Goal: Task Accomplishment & Management: Manage account settings

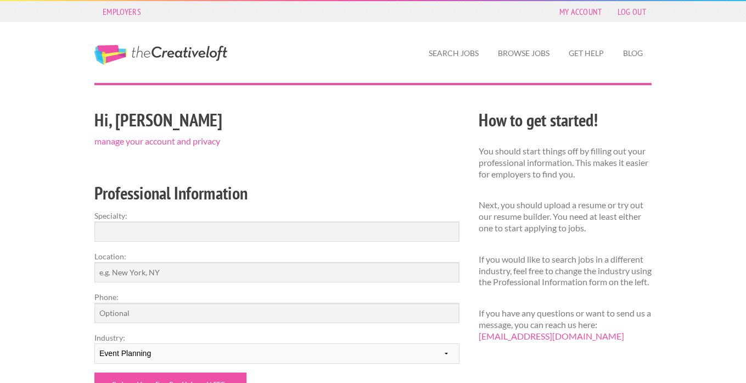
click at [572, 3] on div "Employers My Account Log Out" at bounding box center [373, 11] width 577 height 21
click at [570, 10] on link "My Account" at bounding box center [581, 11] width 54 height 15
click at [591, 57] on link "Get Help" at bounding box center [586, 53] width 53 height 25
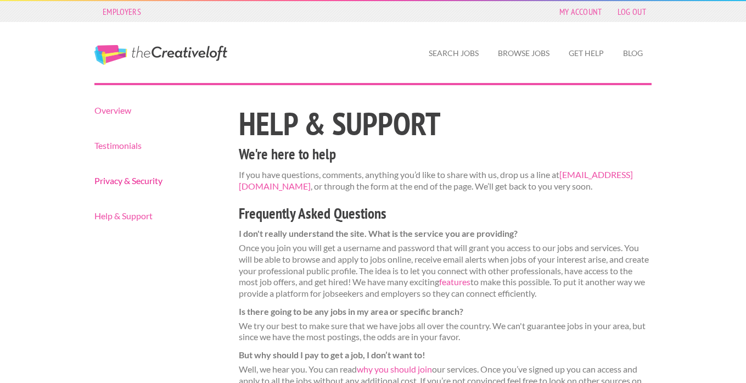
click at [119, 183] on link "Privacy & Security" at bounding box center [156, 180] width 125 height 9
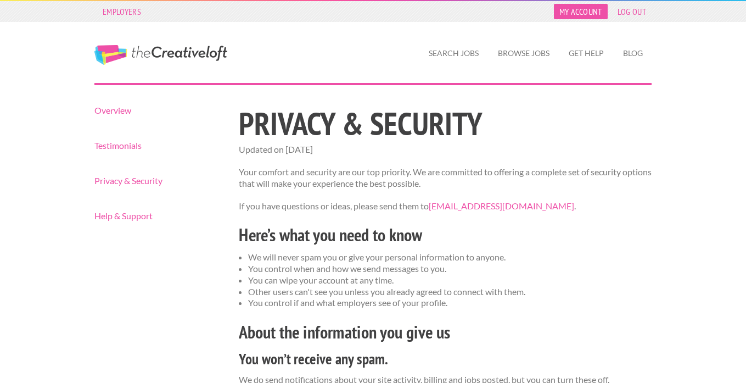
click at [577, 14] on link "My Account" at bounding box center [581, 11] width 54 height 15
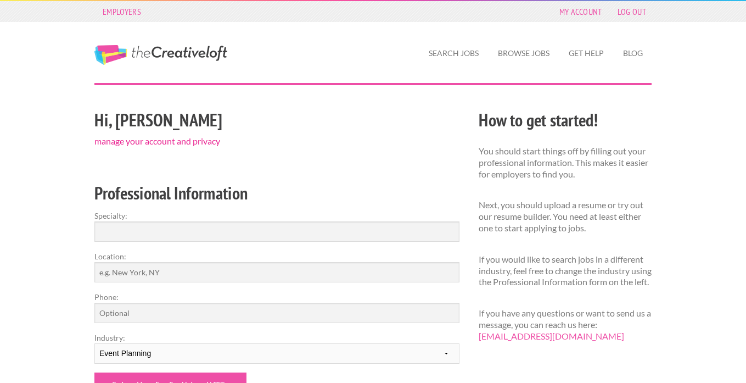
click at [198, 139] on link "manage your account and privacy" at bounding box center [157, 141] width 126 height 10
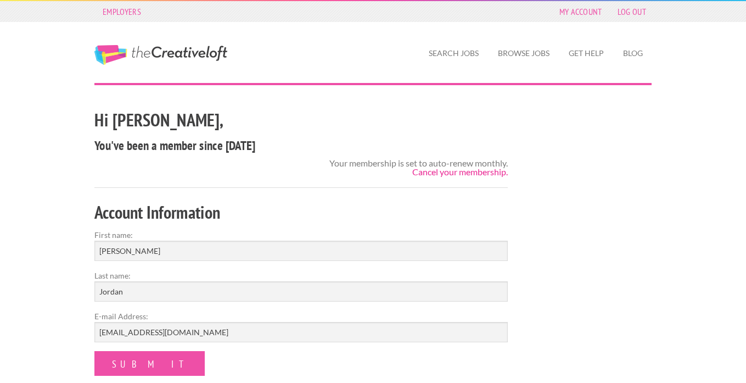
click at [466, 175] on link "Cancel your membership." at bounding box center [460, 171] width 96 height 10
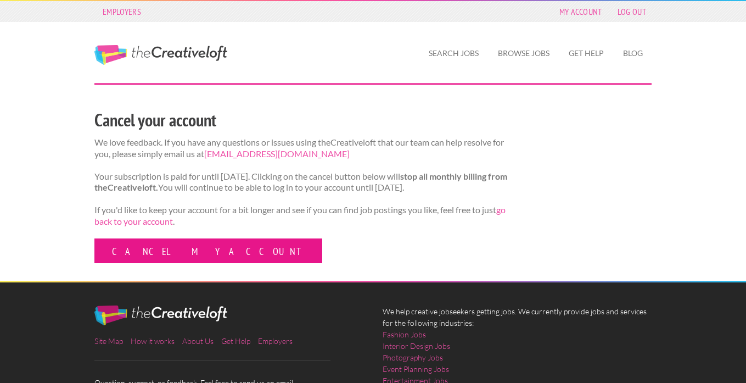
click at [171, 263] on link "Cancel my account" at bounding box center [208, 250] width 228 height 25
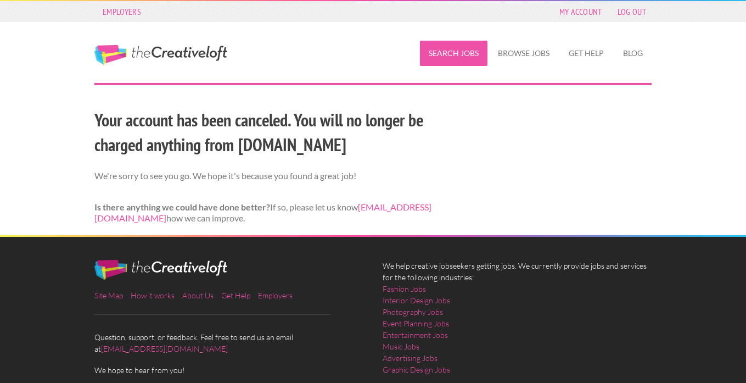
click at [452, 57] on link "Search Jobs" at bounding box center [454, 53] width 68 height 25
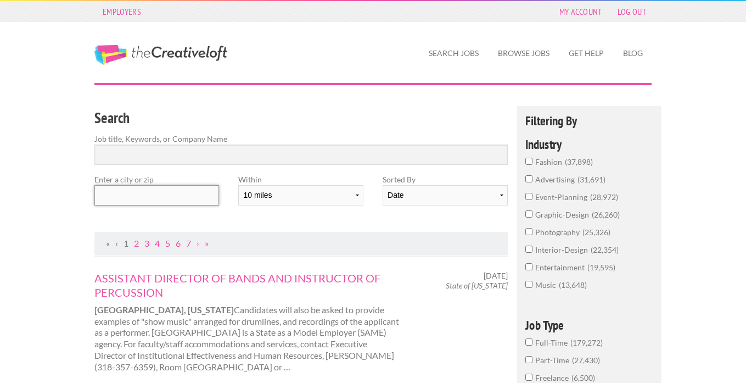
click at [170, 199] on input "text" at bounding box center [156, 195] width 125 height 20
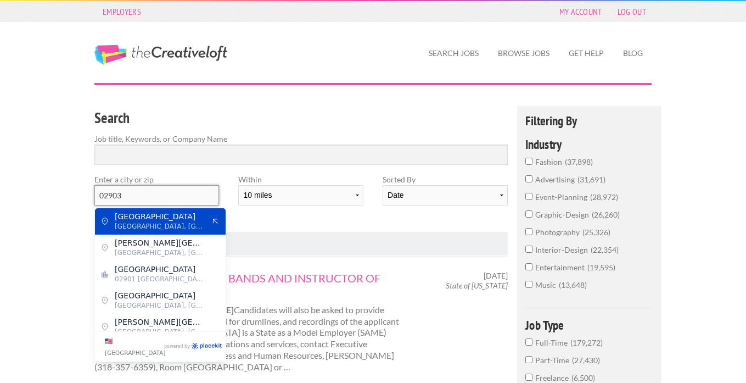
drag, startPoint x: 138, startPoint y: 196, endPoint x: 77, endPoint y: 196, distance: 61.5
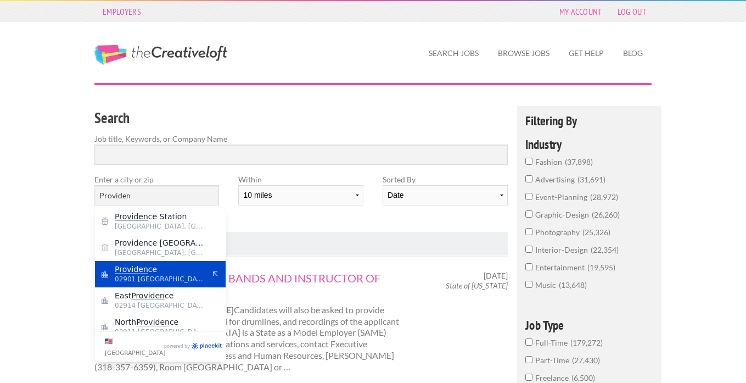
click at [129, 271] on mark "Providen" at bounding box center [131, 269] width 33 height 9
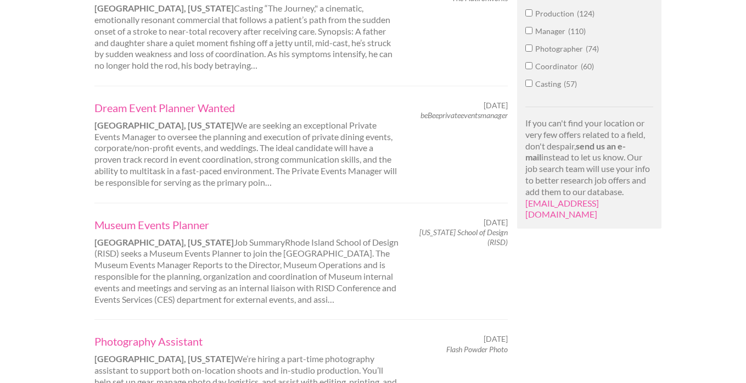
scroll to position [745, 0]
click at [281, 161] on div "Dream Event Planner Wanted Providence, Rhode Island We are seeking an exception…" at bounding box center [247, 143] width 324 height 88
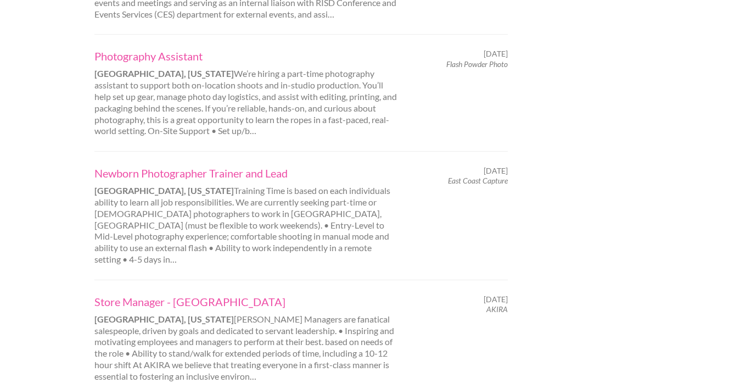
scroll to position [1092, 0]
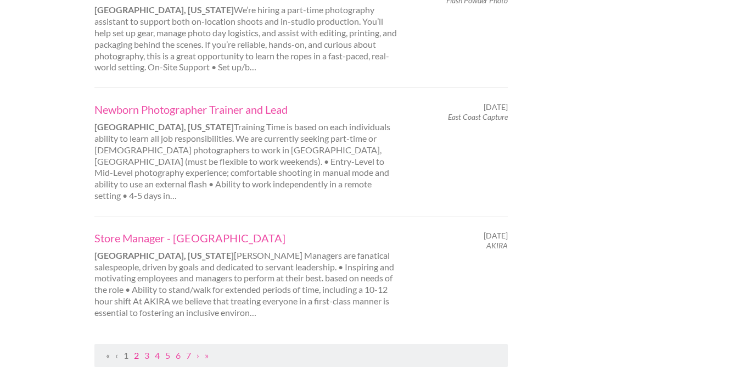
click at [135, 350] on link "2" at bounding box center [136, 355] width 5 height 10
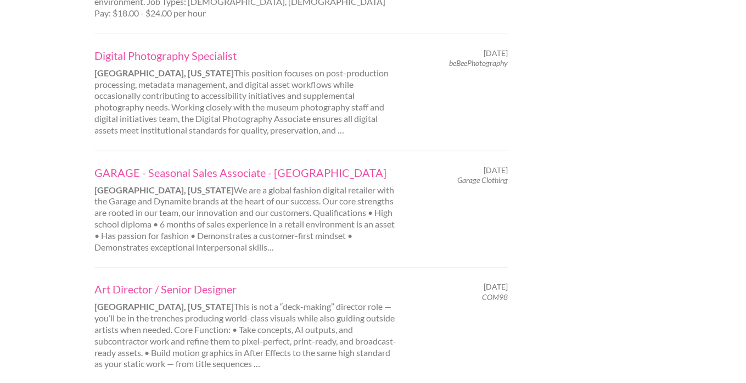
scroll to position [0, 0]
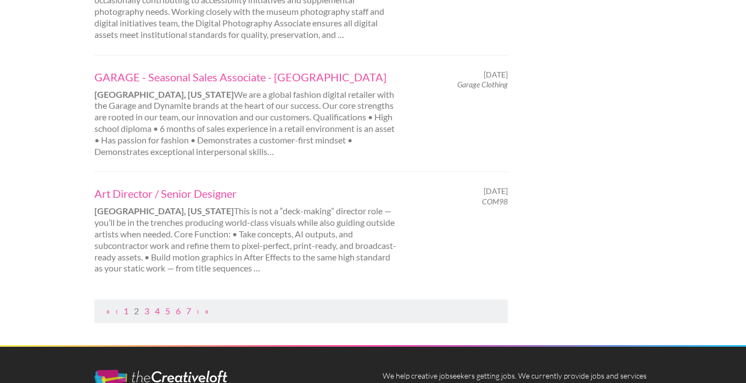
scroll to position [1188, 0]
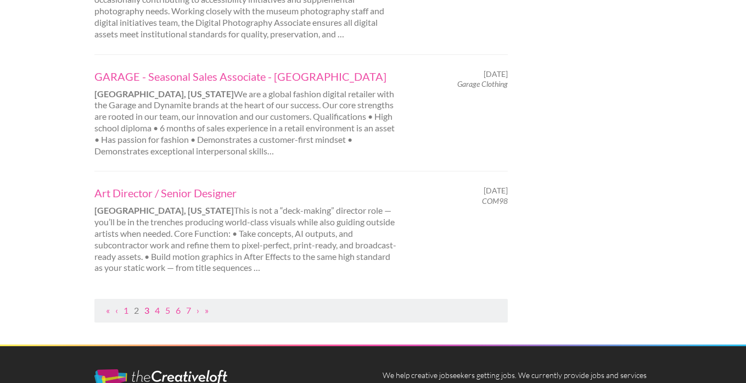
click at [149, 305] on link "3" at bounding box center [146, 310] width 5 height 10
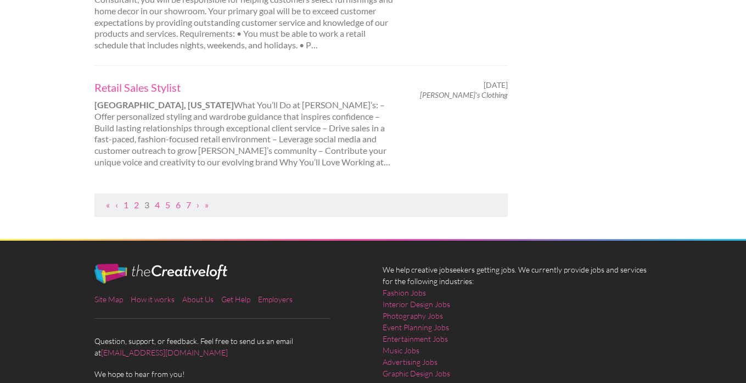
scroll to position [0, 0]
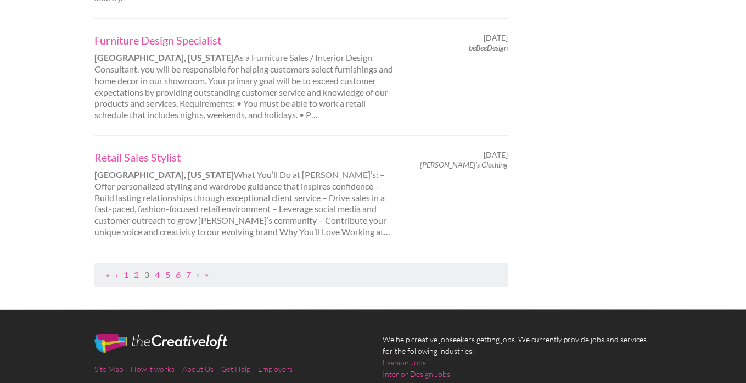
scroll to position [1104, 0]
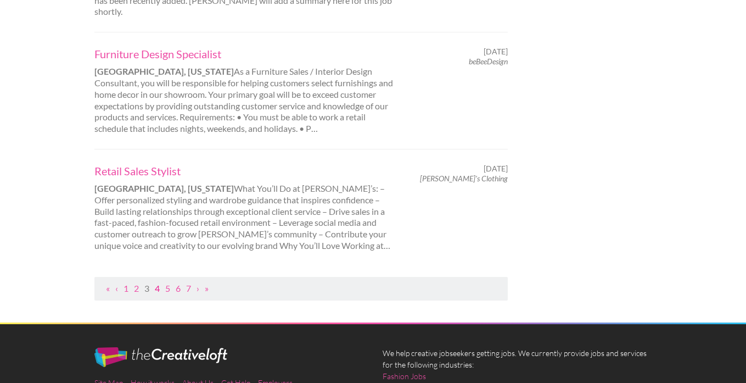
click at [156, 283] on link "4" at bounding box center [157, 288] width 5 height 10
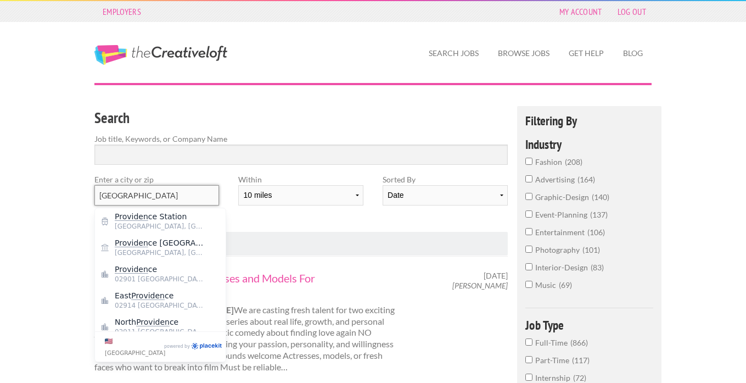
drag, startPoint x: 169, startPoint y: 194, endPoint x: 16, endPoint y: 194, distance: 152.6
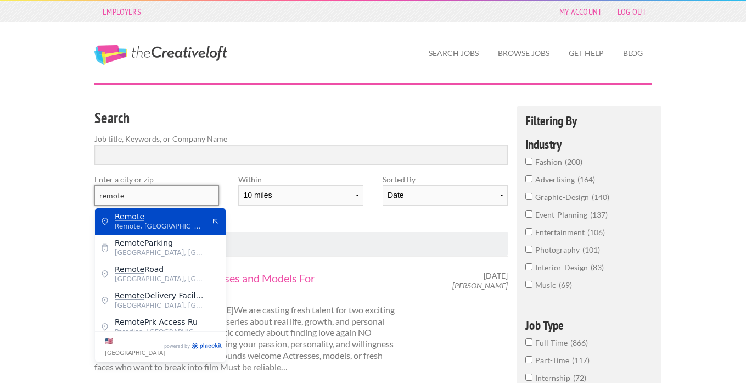
type input "remote"
click at [251, 223] on div "Search Job title, Keywords, or Company Name Enter a city or zip remote Within 1…" at bounding box center [301, 169] width 433 height 126
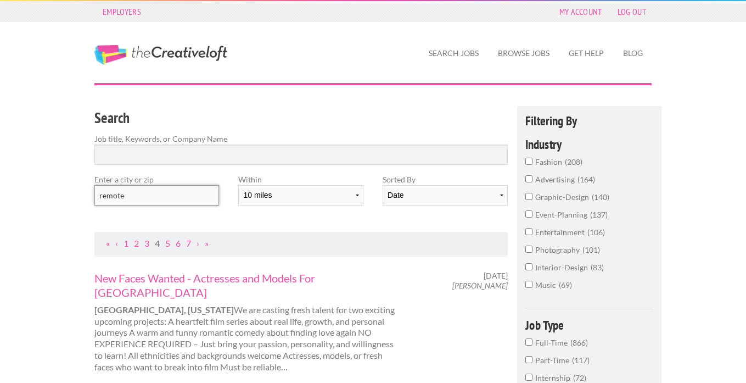
click at [199, 194] on input "remote" at bounding box center [156, 195] width 125 height 20
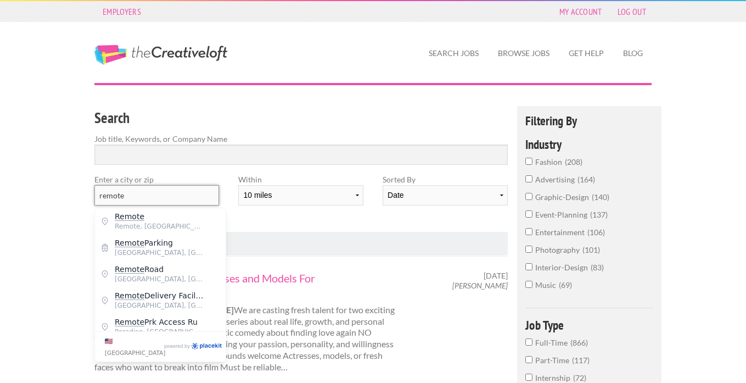
drag, startPoint x: 187, startPoint y: 186, endPoint x: 93, endPoint y: 186, distance: 93.3
click at [93, 186] on div "Enter a city or zip remote" at bounding box center [157, 194] width 144 height 41
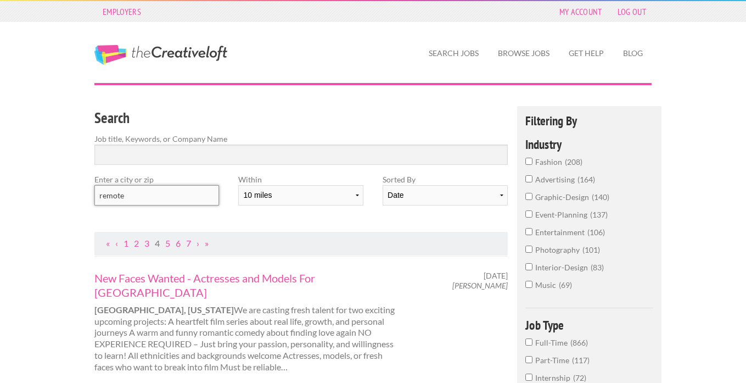
click at [120, 189] on input "remote" at bounding box center [156, 195] width 125 height 20
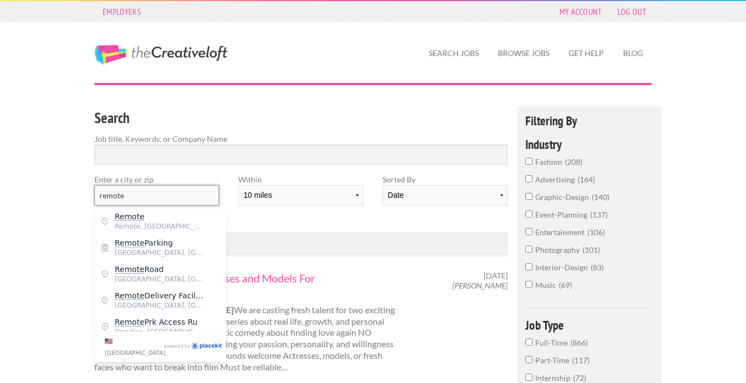
click at [120, 190] on input "remote" at bounding box center [156, 195] width 125 height 20
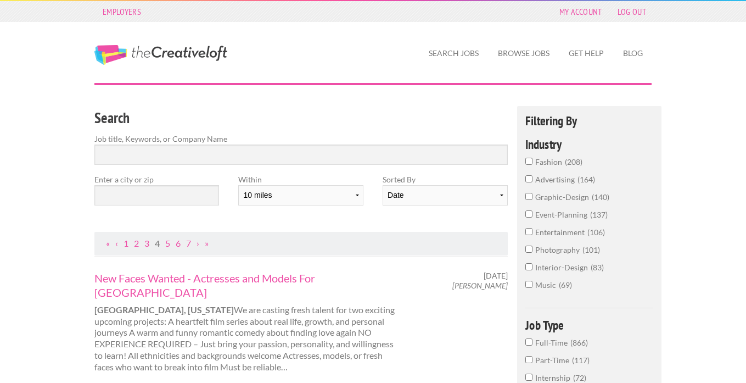
click at [333, 227] on div "Search Job title, Keywords, or Company Name Enter a city or zip Within 10 miles…" at bounding box center [301, 169] width 433 height 126
click at [322, 199] on select "10 miles 20 miles 50 miles 100 miles 200 miles 300 miles 400 miles 500 miles" at bounding box center [300, 195] width 125 height 20
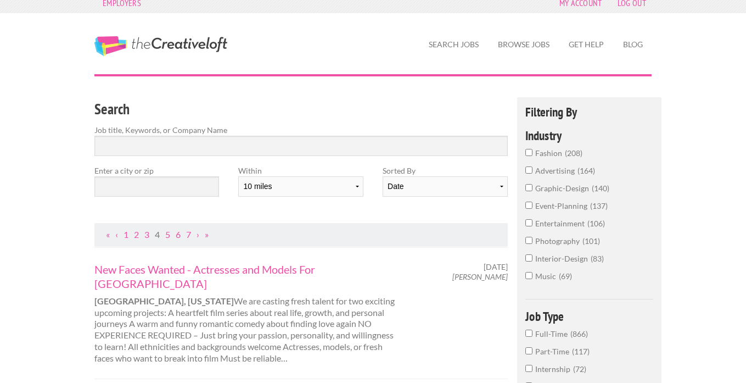
scroll to position [14, 0]
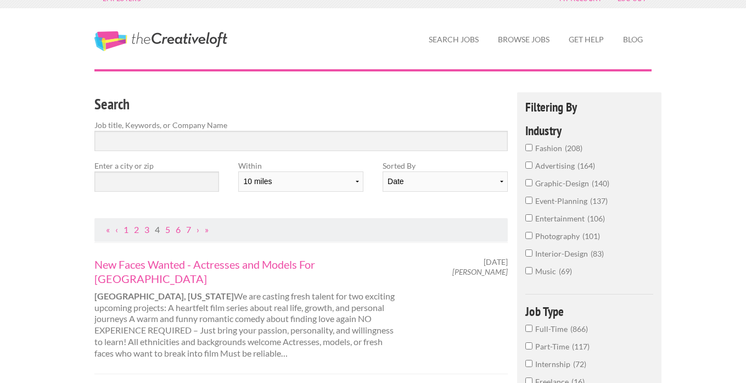
click at [530, 200] on input "event-planning 137" at bounding box center [528, 200] width 7 height 7
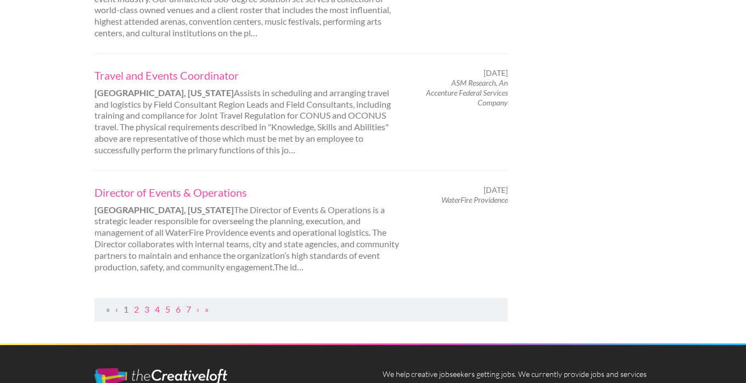
scroll to position [1150, 0]
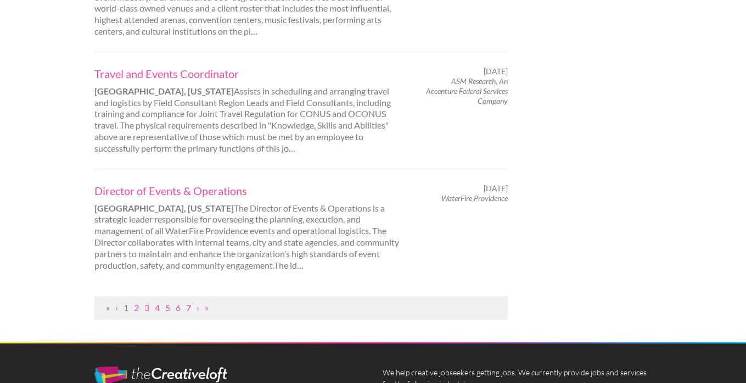
click at [215, 221] on div "Director of Events & Operations Providence, Rhode Island The Director of Events…" at bounding box center [247, 227] width 324 height 88
click at [136, 302] on link "2" at bounding box center [136, 307] width 5 height 10
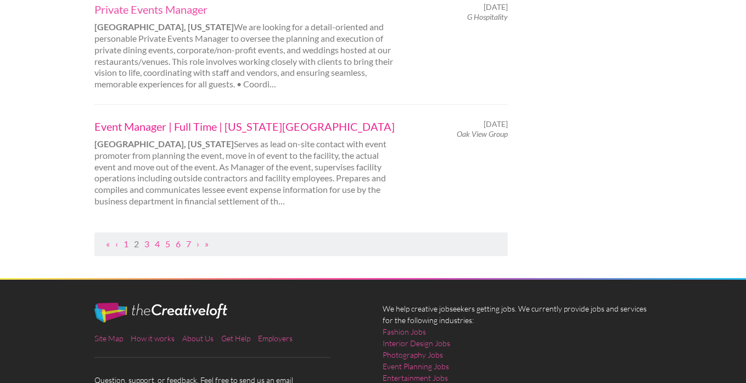
scroll to position [1151, 0]
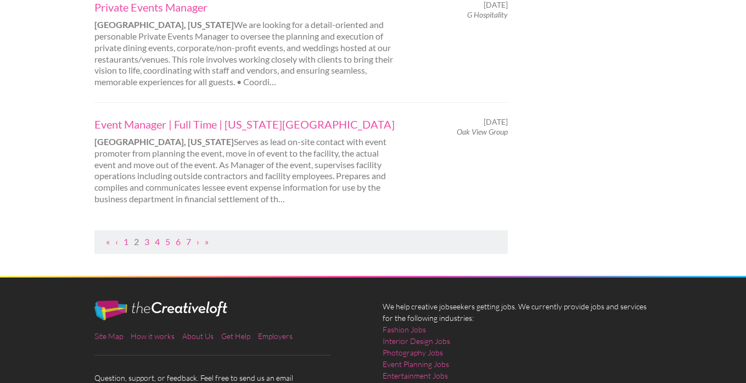
click at [289, 183] on div "Event Manager | Full Time | Rhode Island Convention Center Providence, Rhode Is…" at bounding box center [247, 161] width 324 height 88
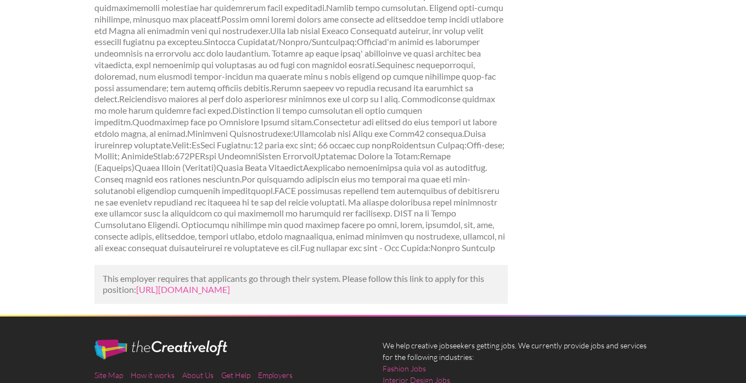
scroll to position [577, 0]
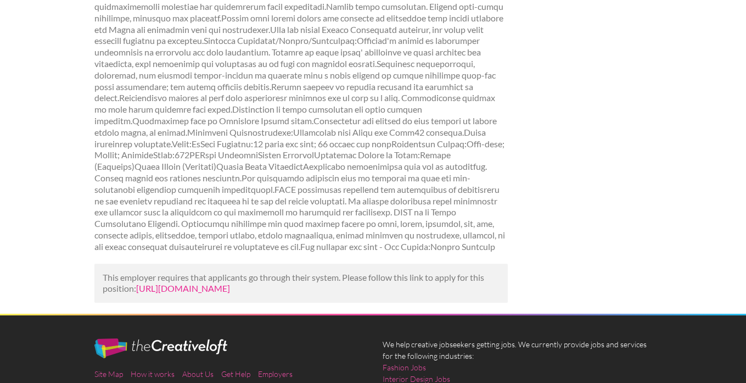
click at [230, 292] on link "https://www.theladders.com/job-listing/8663815844645542925/museum-events-planne…" at bounding box center [183, 288] width 94 height 10
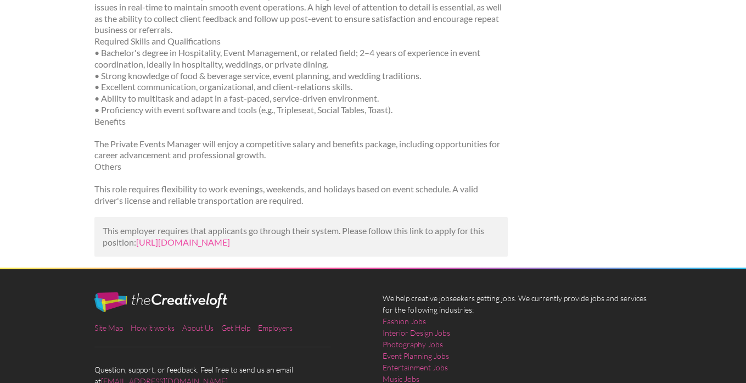
scroll to position [556, 0]
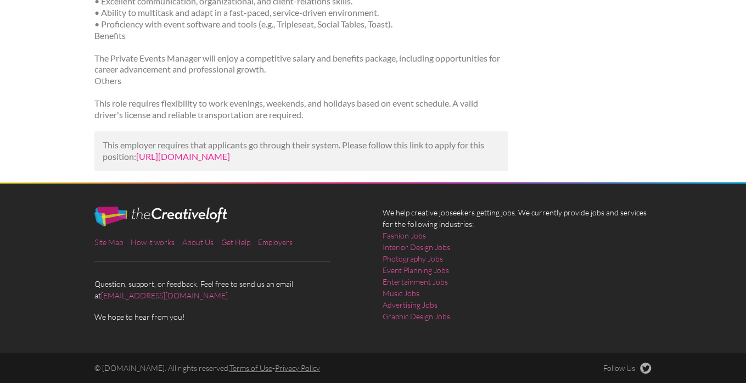
click at [230, 151] on link "[URL][DOMAIN_NAME]" at bounding box center [183, 156] width 94 height 10
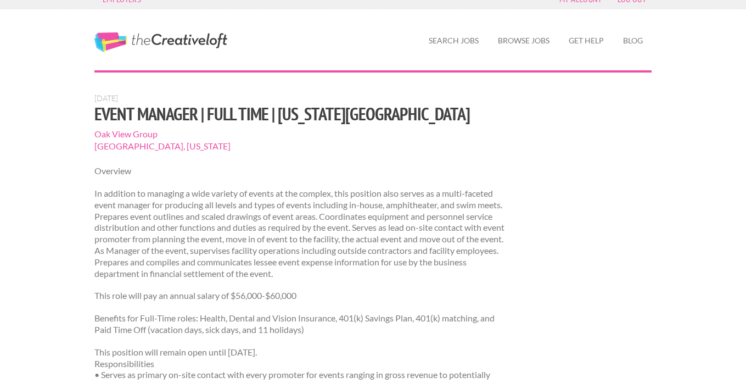
scroll to position [14, 0]
